Goal: Information Seeking & Learning: Learn about a topic

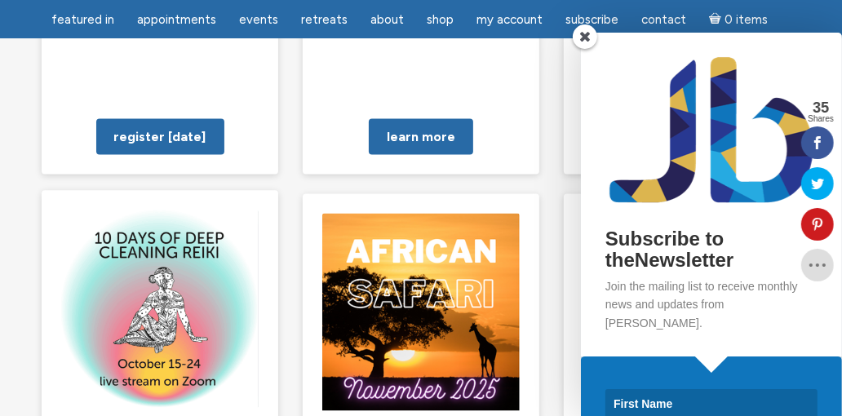
scroll to position [1592, 0]
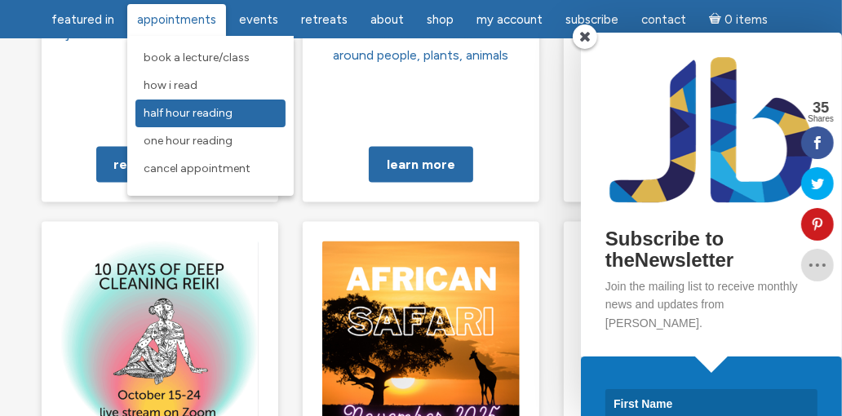
click at [202, 104] on link "Half Hour Reading" at bounding box center [210, 114] width 150 height 28
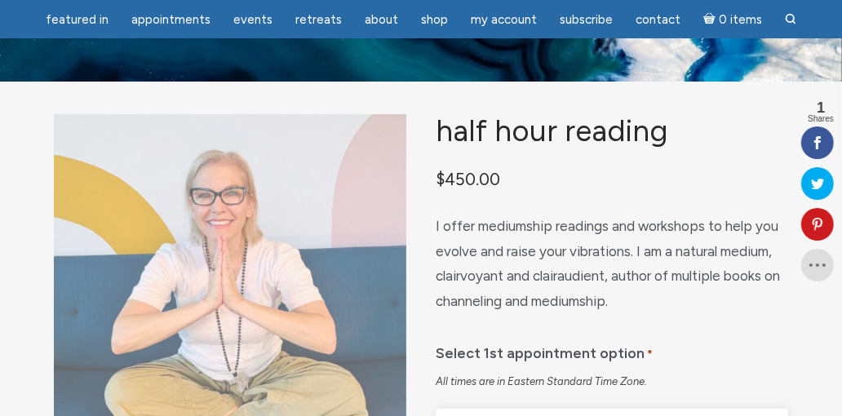
scroll to position [35, 0]
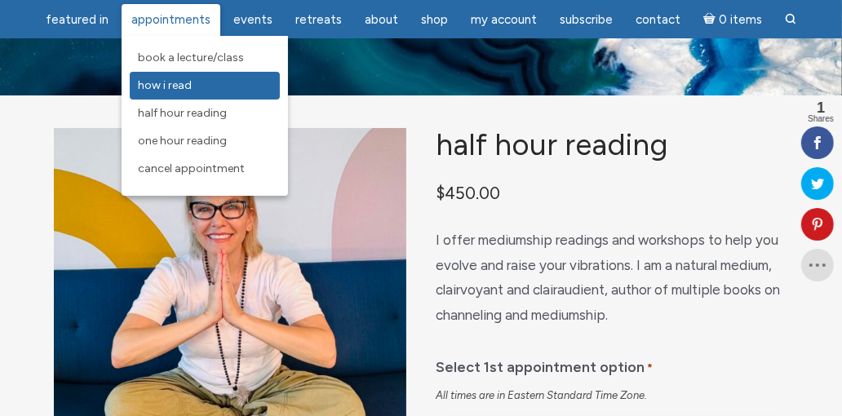
click at [200, 78] on link "How I Read" at bounding box center [205, 86] width 150 height 28
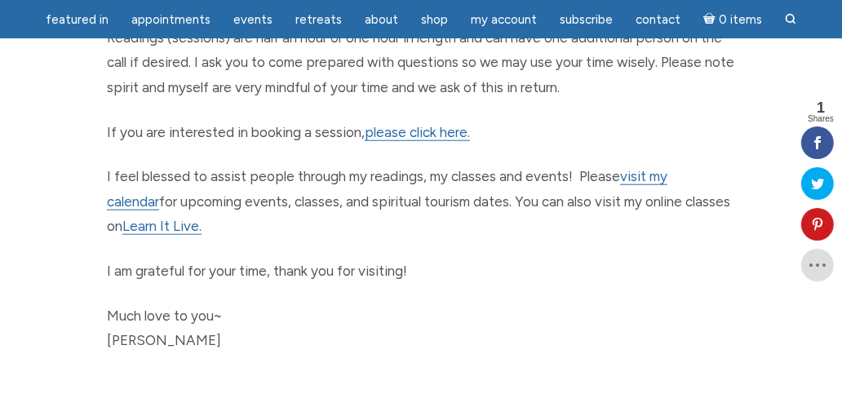
scroll to position [1061, 0]
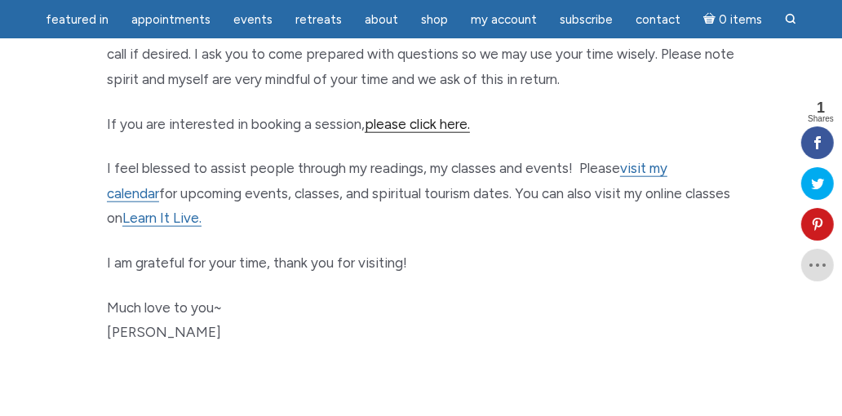
click at [431, 126] on link "please click here." at bounding box center [417, 124] width 105 height 17
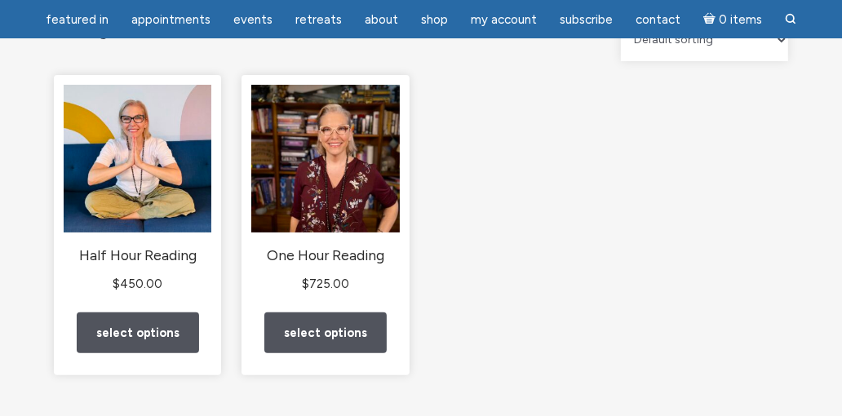
scroll to position [193, 0]
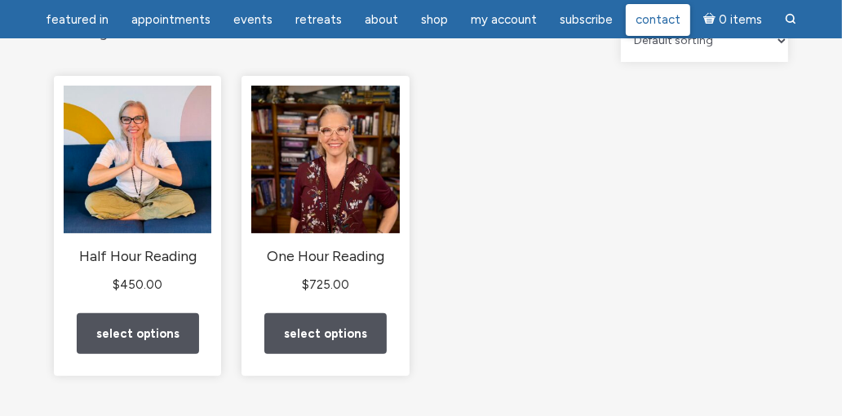
click at [644, 18] on span "Contact" at bounding box center [657, 19] width 45 height 15
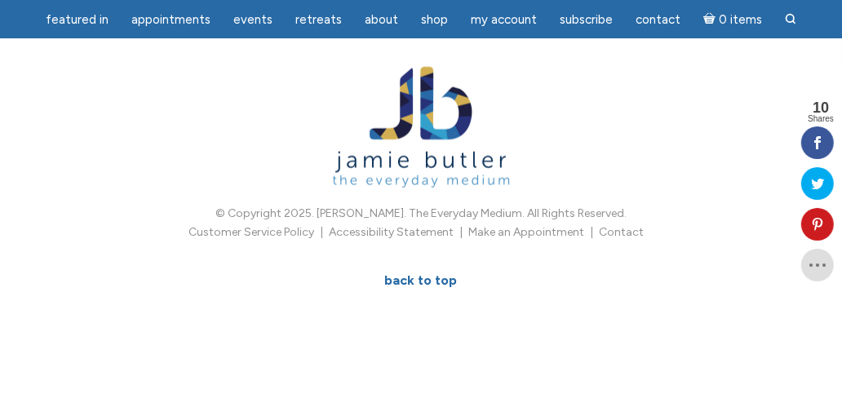
scroll to position [1364, 0]
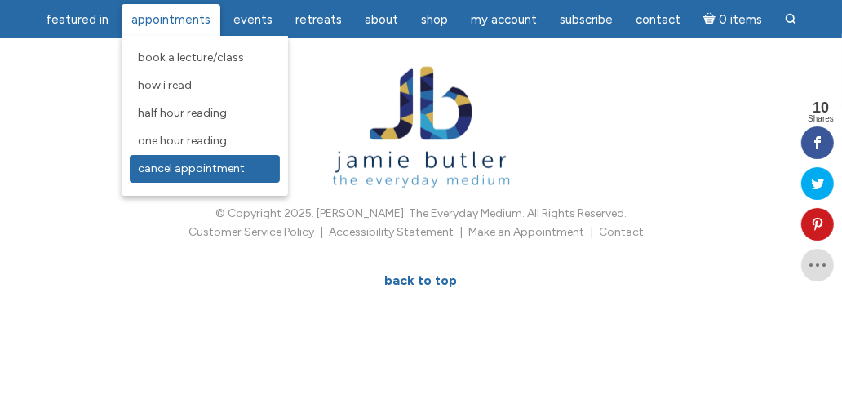
click at [232, 182] on link "Cancel Appointment" at bounding box center [205, 169] width 150 height 28
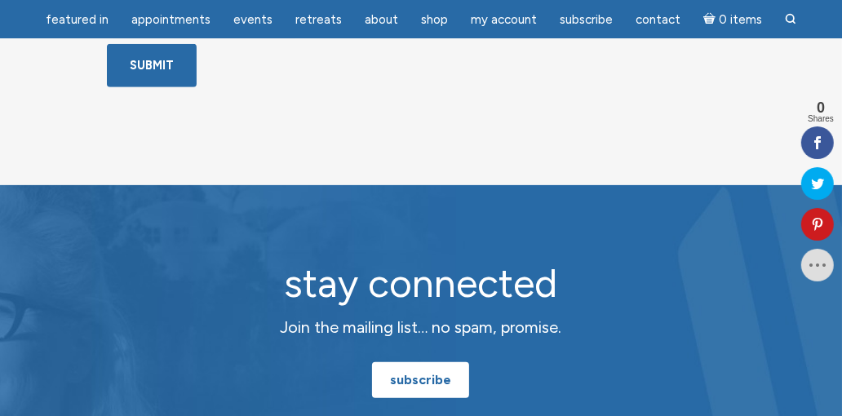
scroll to position [799, 0]
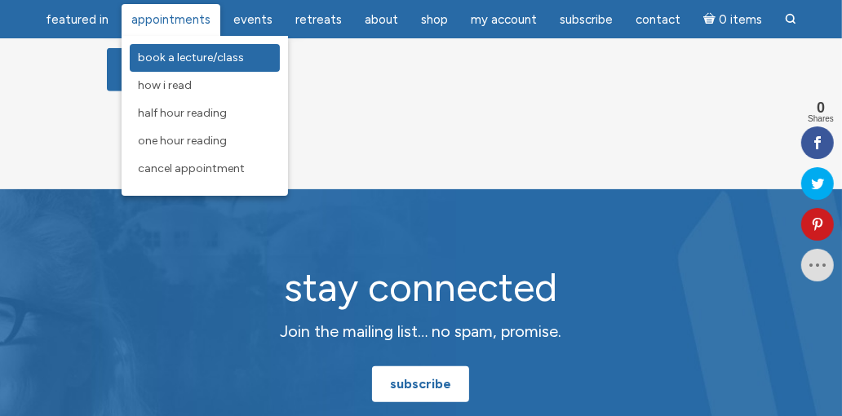
click at [197, 65] on link "Book a Lecture/Class" at bounding box center [205, 58] width 150 height 28
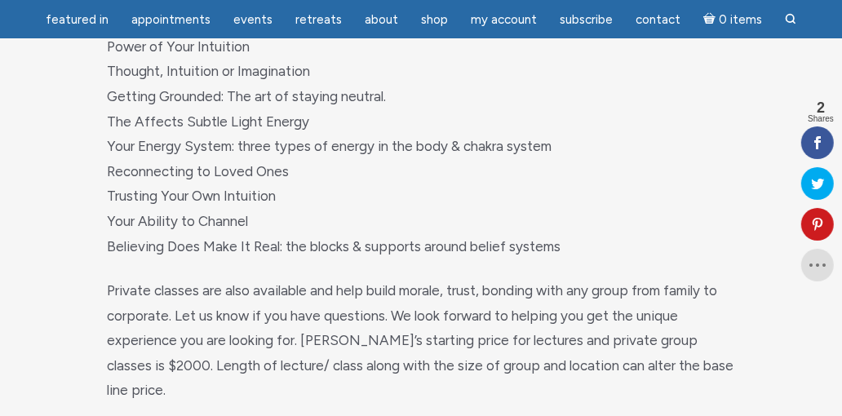
scroll to position [359, 0]
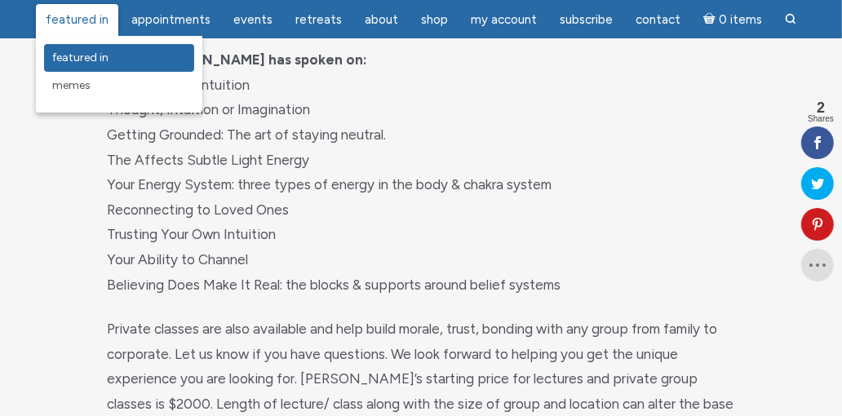
click at [96, 55] on span "featured in" at bounding box center [80, 58] width 56 height 14
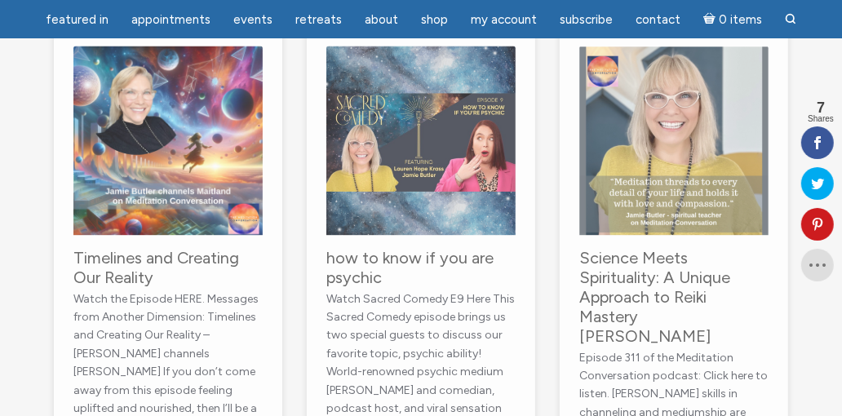
scroll to position [1914, 0]
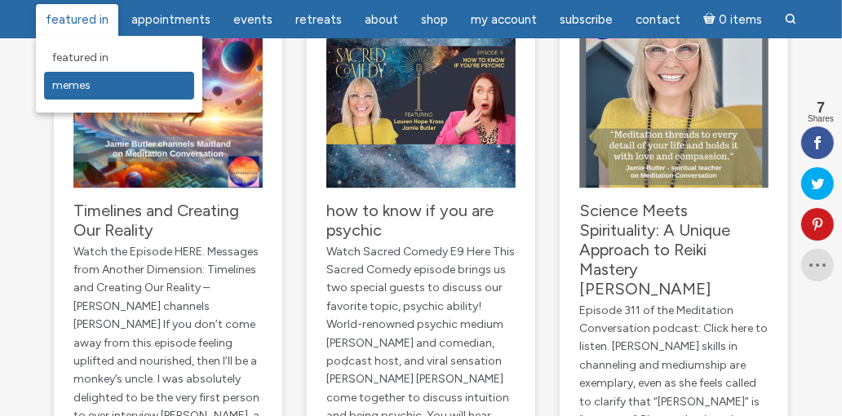
click at [76, 84] on span "Memes" at bounding box center [71, 85] width 38 height 14
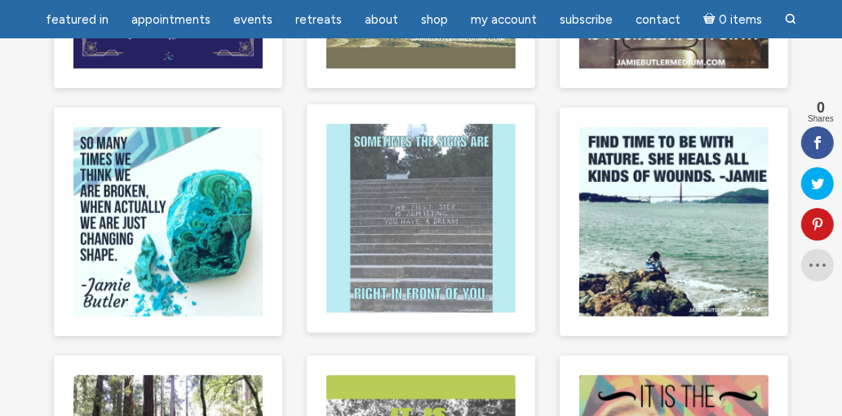
scroll to position [409, 0]
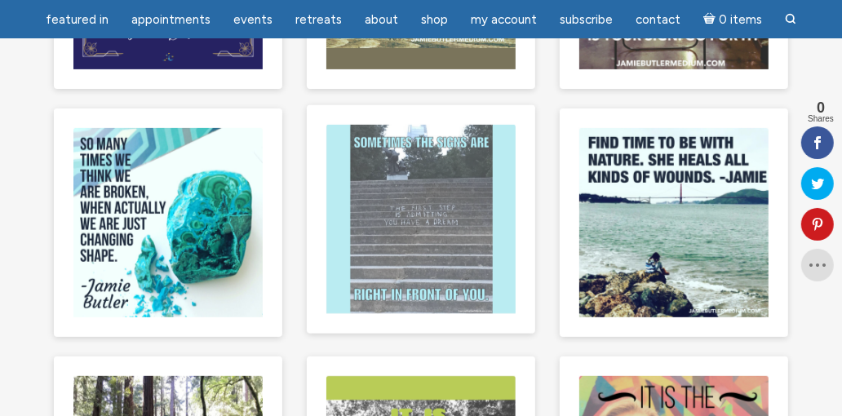
click at [437, 241] on img "main" at bounding box center [420, 219] width 189 height 189
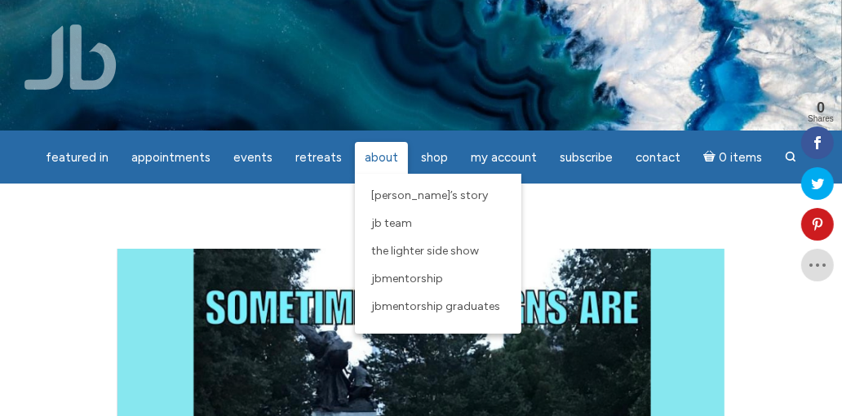
click at [380, 157] on span "About" at bounding box center [381, 157] width 33 height 15
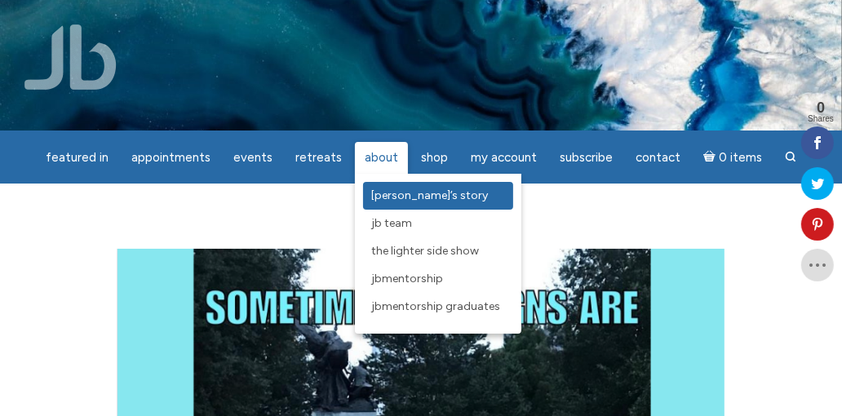
click at [385, 189] on span "[PERSON_NAME]’s Story" at bounding box center [429, 195] width 117 height 14
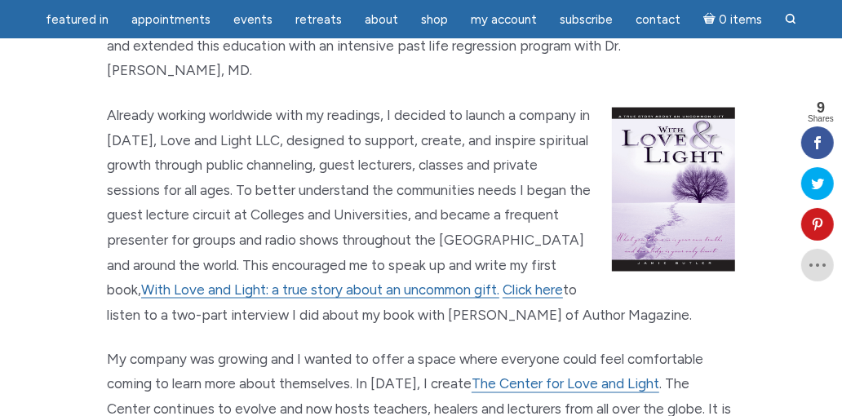
scroll to position [1530, 0]
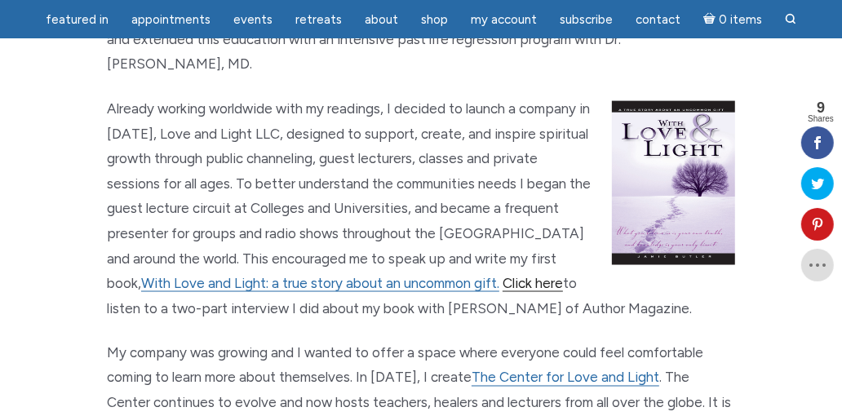
click at [502, 275] on link "Click here" at bounding box center [532, 283] width 60 height 17
